Goal: Task Accomplishment & Management: Use online tool/utility

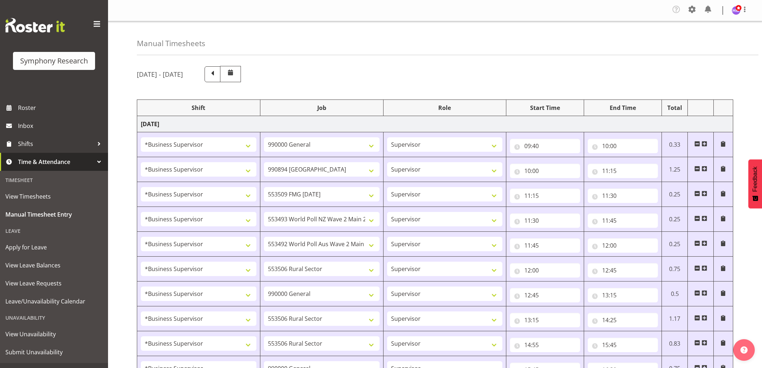
select select "1607"
select select "743"
select select "1607"
select select "10576"
select select "1607"
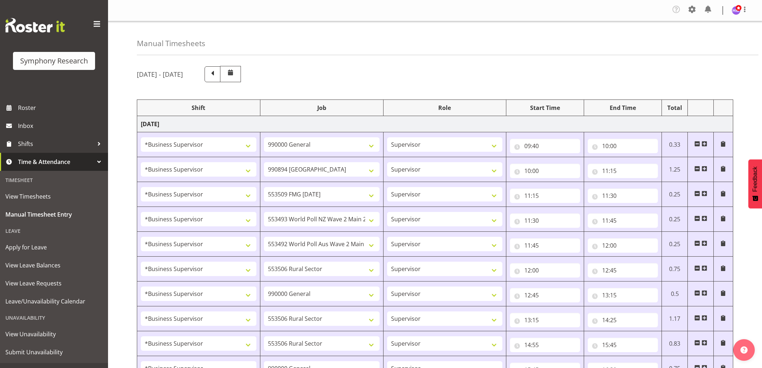
select select "10585"
select select "1607"
select select "10527"
select select "1607"
select select "10499"
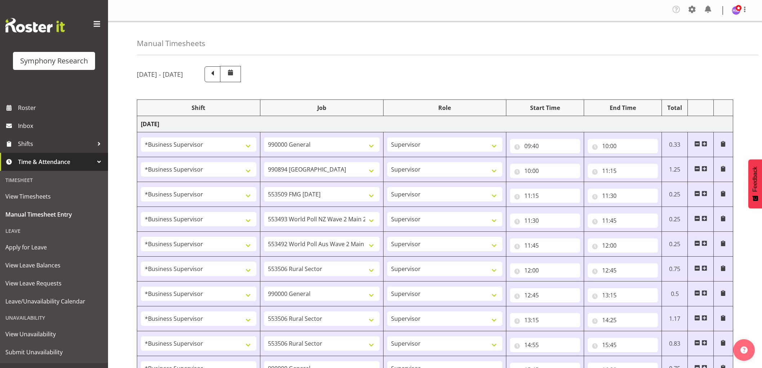
select select "1607"
select select "10587"
select select "1607"
select select "743"
select select "1607"
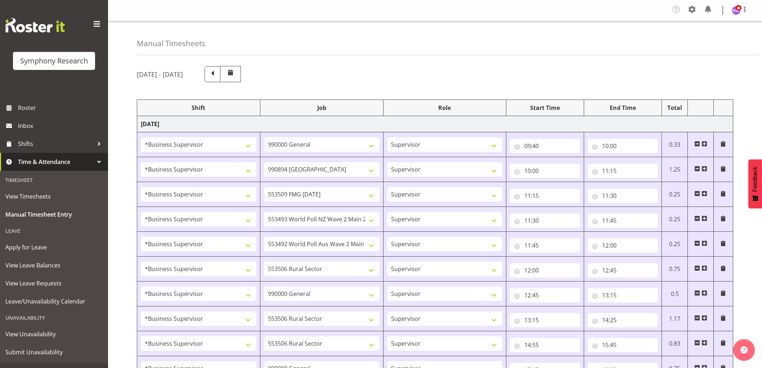
select select "10587"
select select "1607"
select select "10587"
select select "1607"
select select "743"
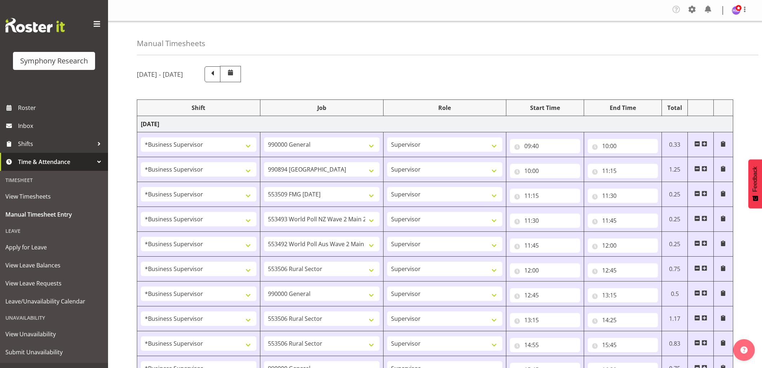
select select "1607"
select select "743"
select select "1607"
select select "10585"
select select "1607"
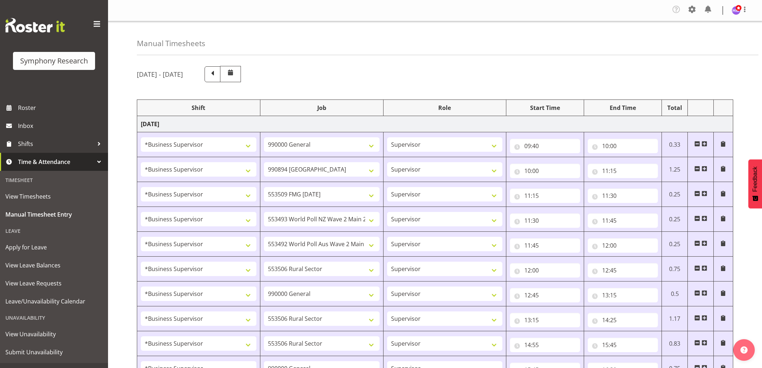
select select "9636"
select select "1607"
select select "10576"
select select "1607"
select select "10499"
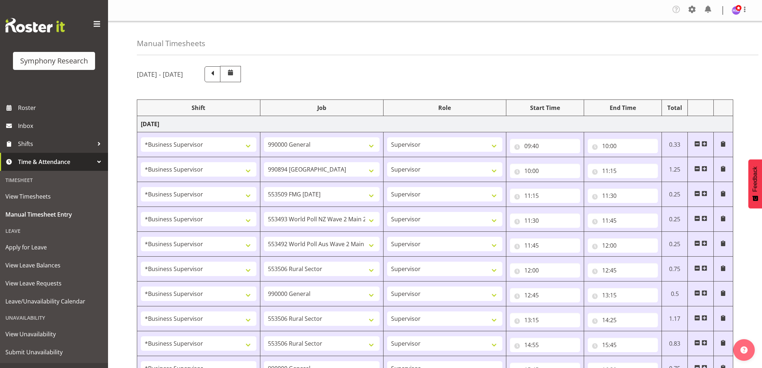
select select "1607"
select select "10527"
select select "1607"
select select "10587"
select select "1607"
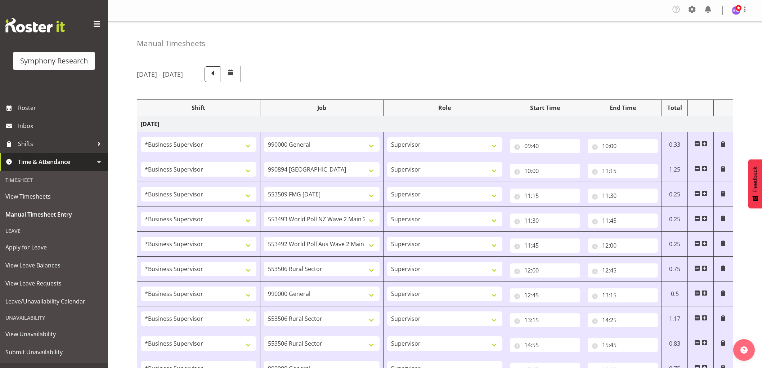
select select "10242"
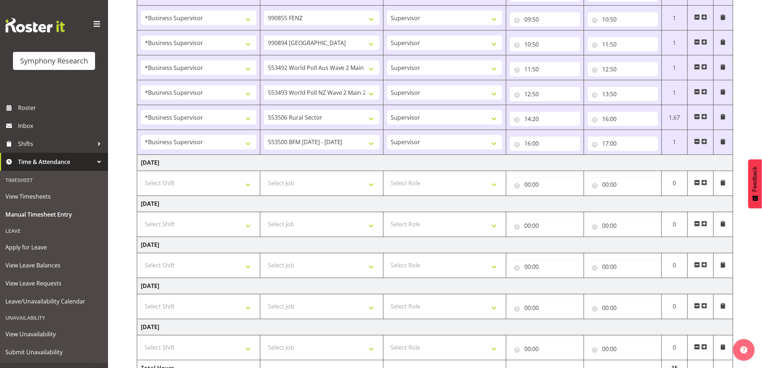
scroll to position [441, 0]
